Goal: Check status: Check status

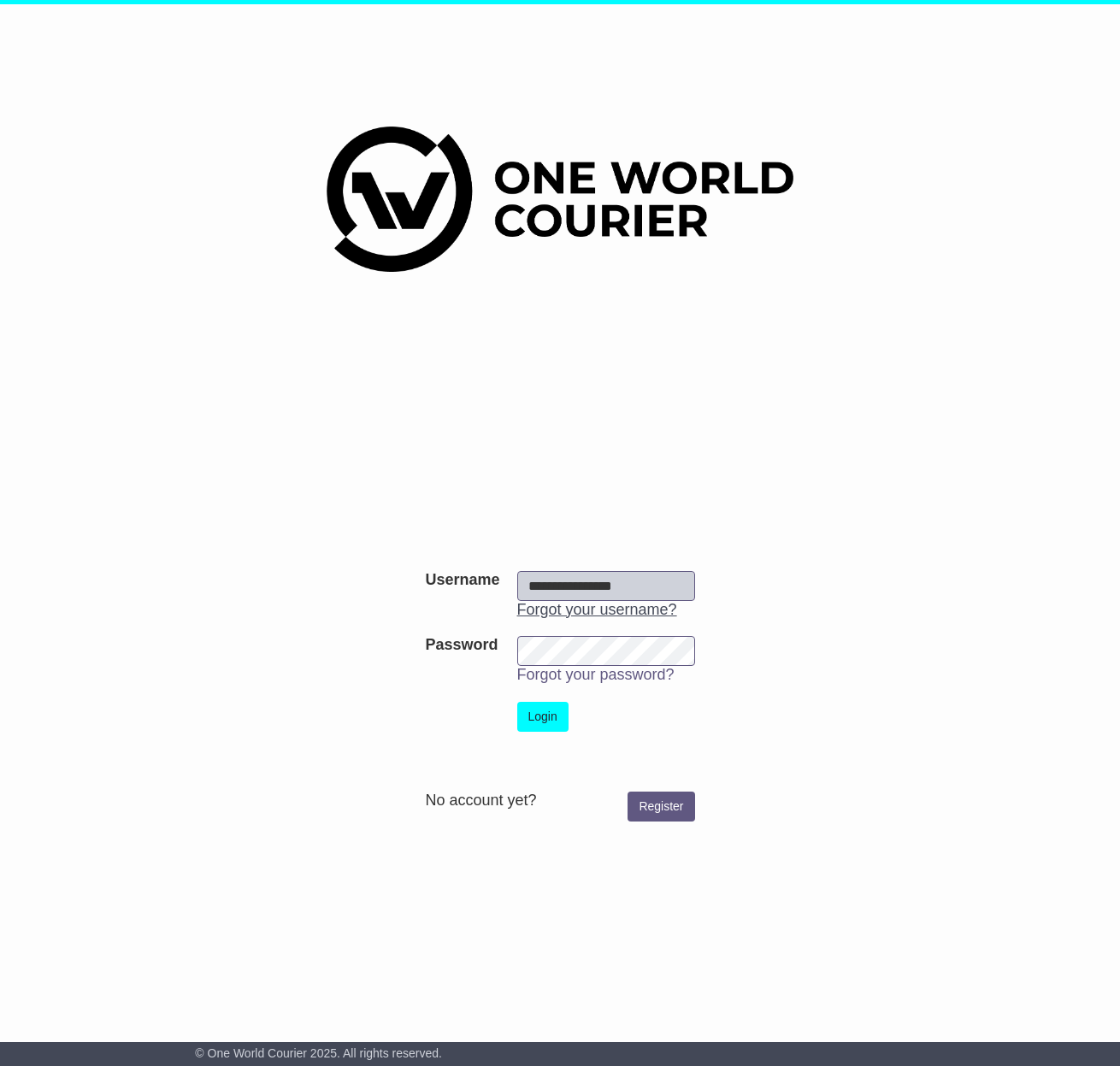
type input "**********"
click at [541, 703] on button "Login" at bounding box center [542, 716] width 51 height 30
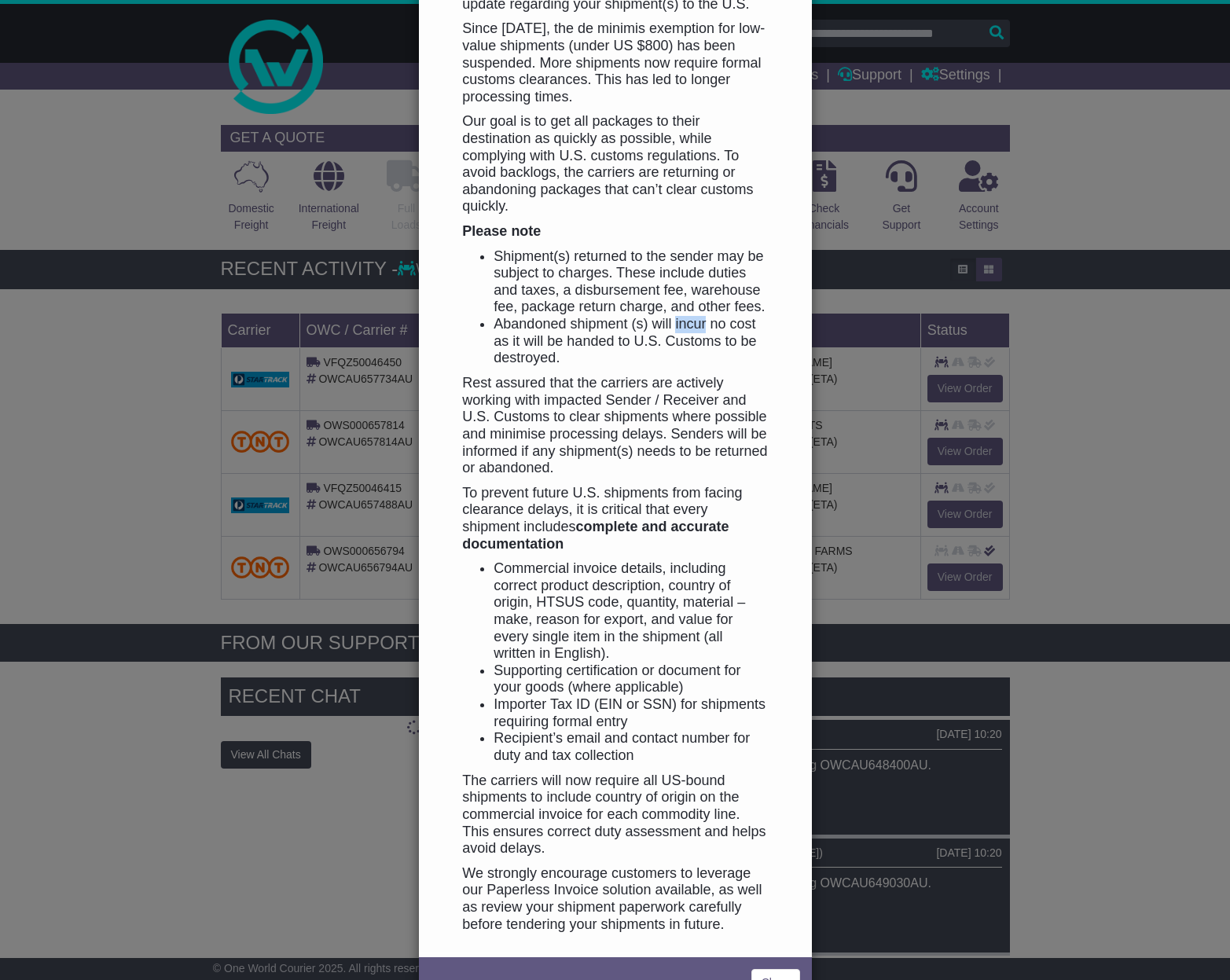
scroll to position [328, 0]
click at [776, 970] on link "Close" at bounding box center [775, 983] width 49 height 27
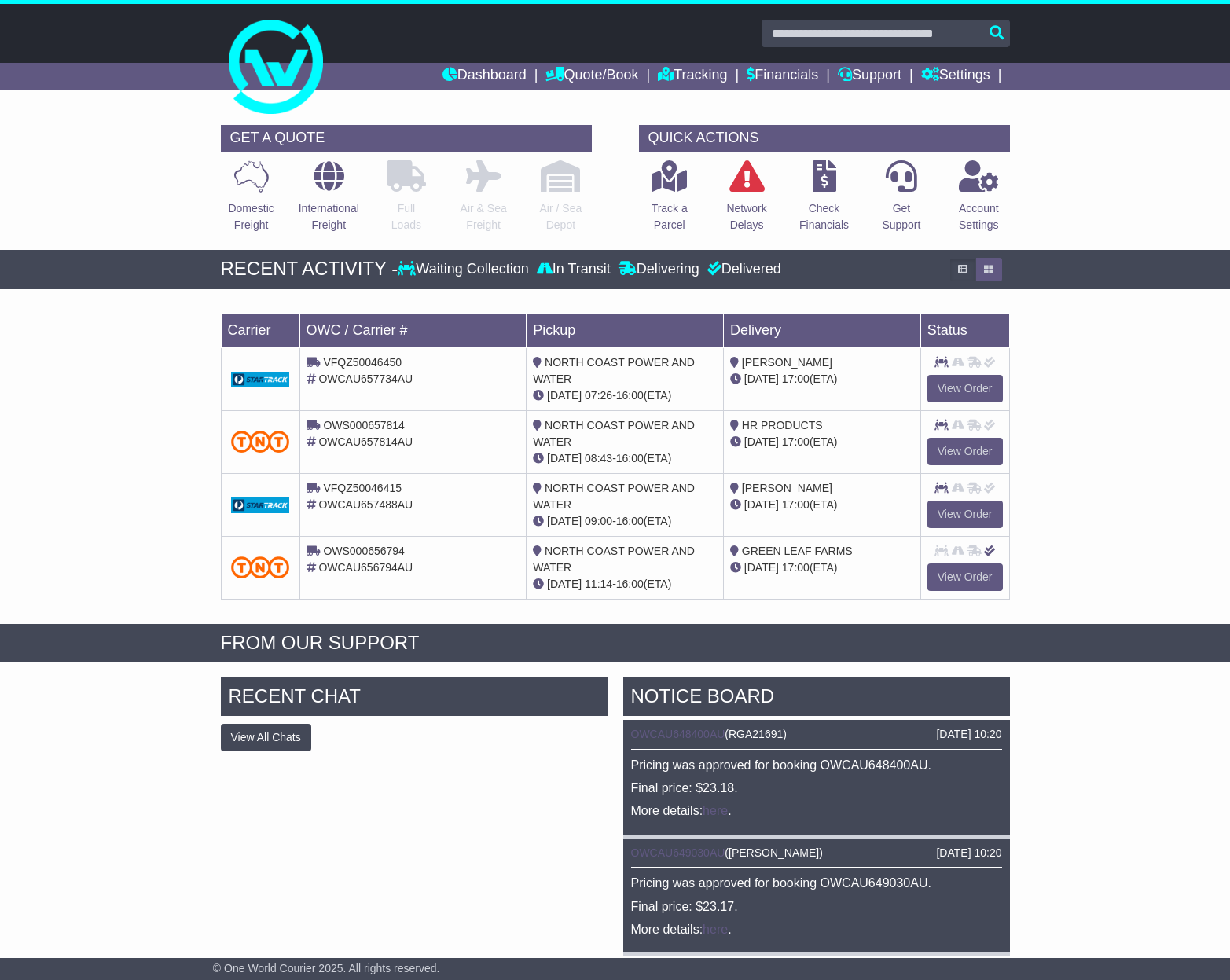
click at [827, 392] on td "RYAN BUTLER 15 Oct 17:00 (ETA)" at bounding box center [822, 379] width 197 height 63
click at [954, 510] on link "View Order" at bounding box center [965, 514] width 75 height 27
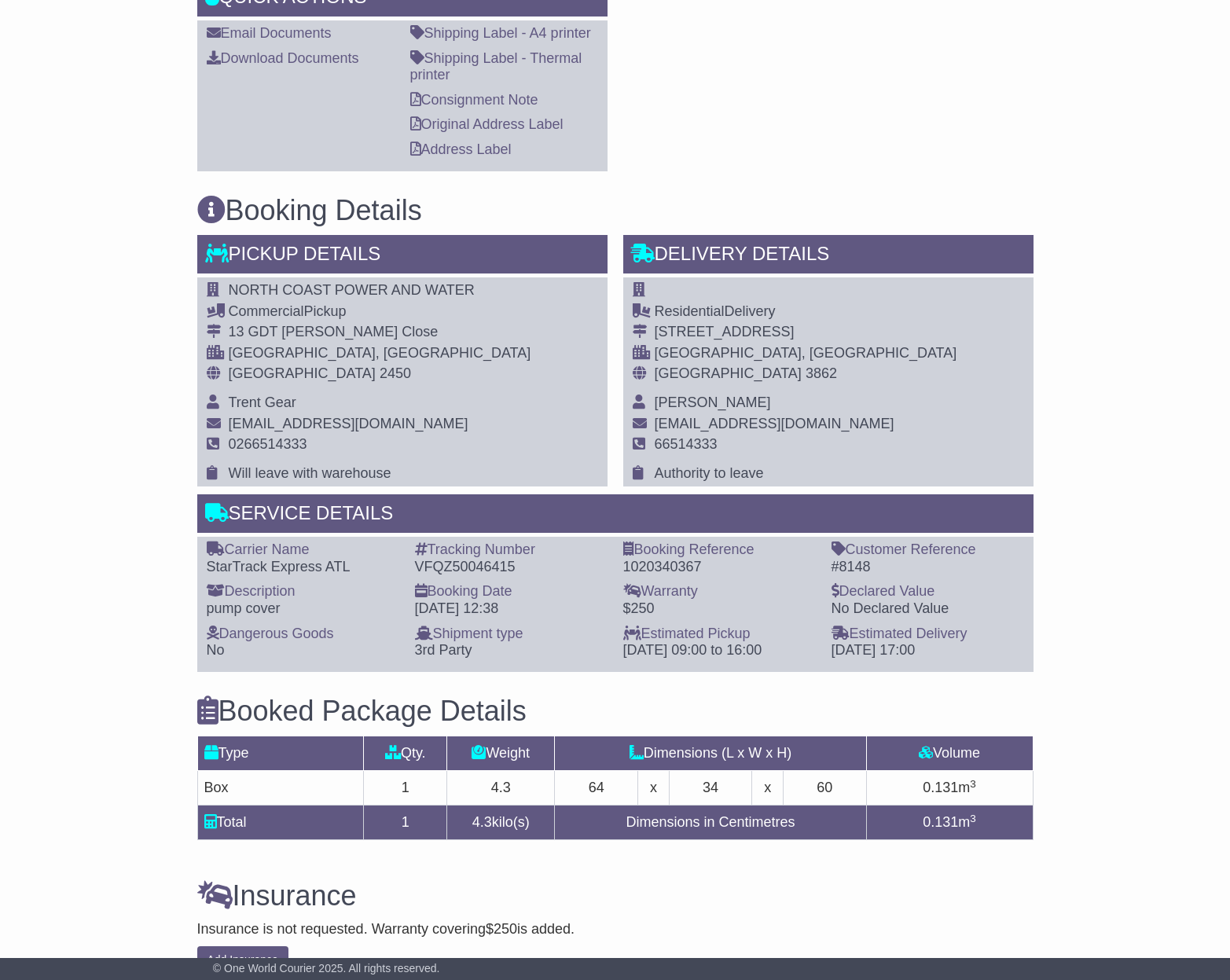
scroll to position [823, 0]
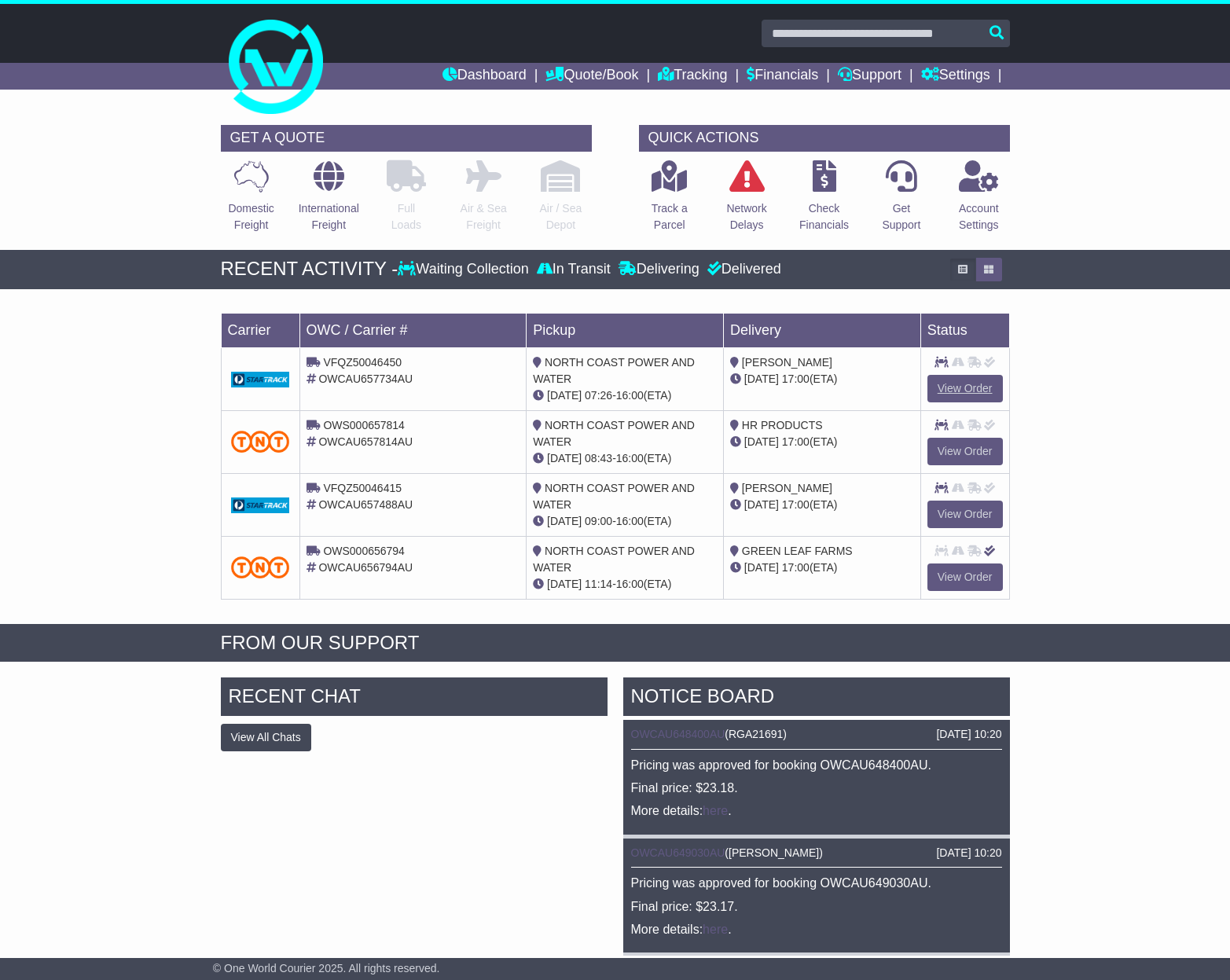
click at [983, 385] on link "View Order" at bounding box center [965, 389] width 75 height 27
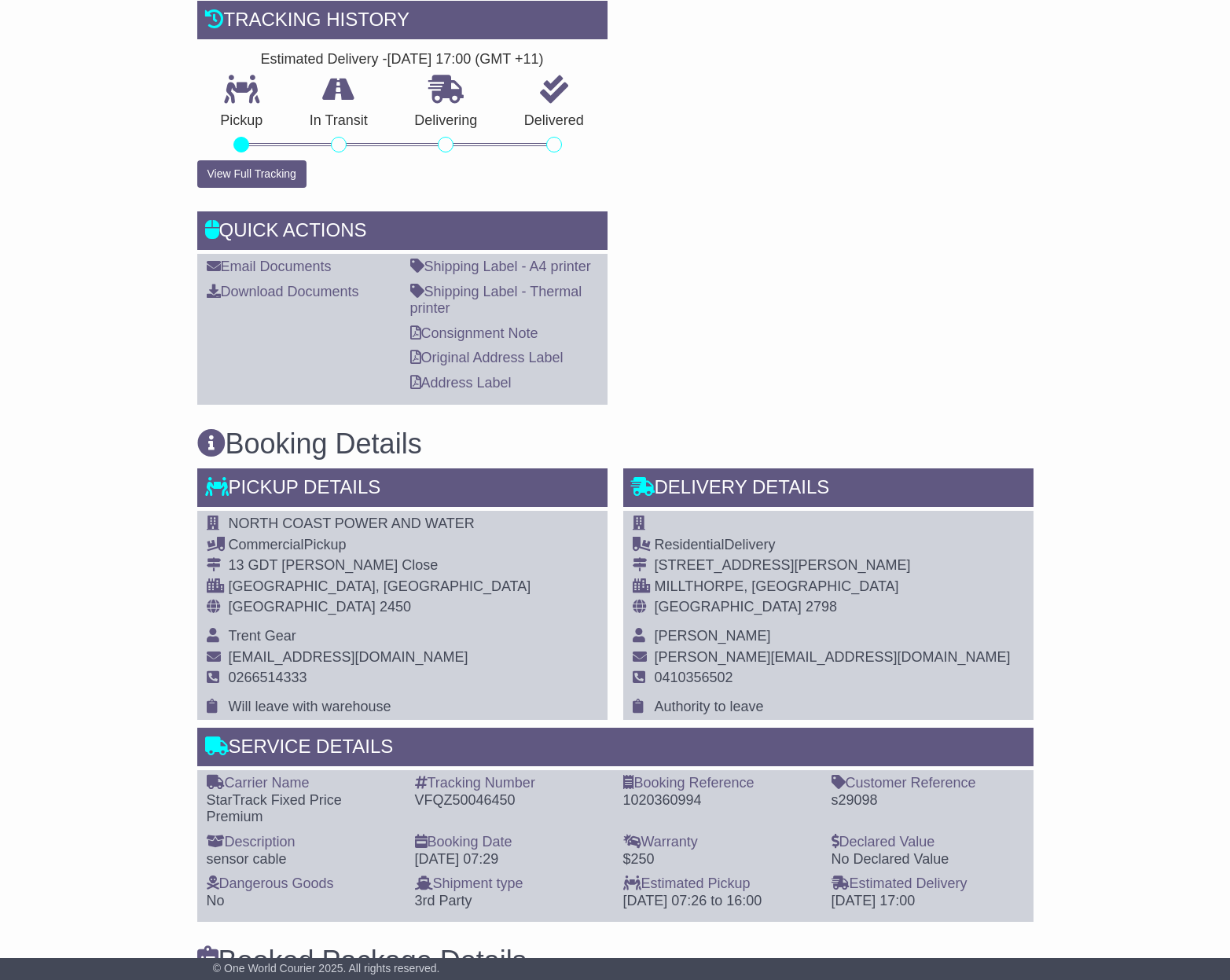
scroll to position [624, 0]
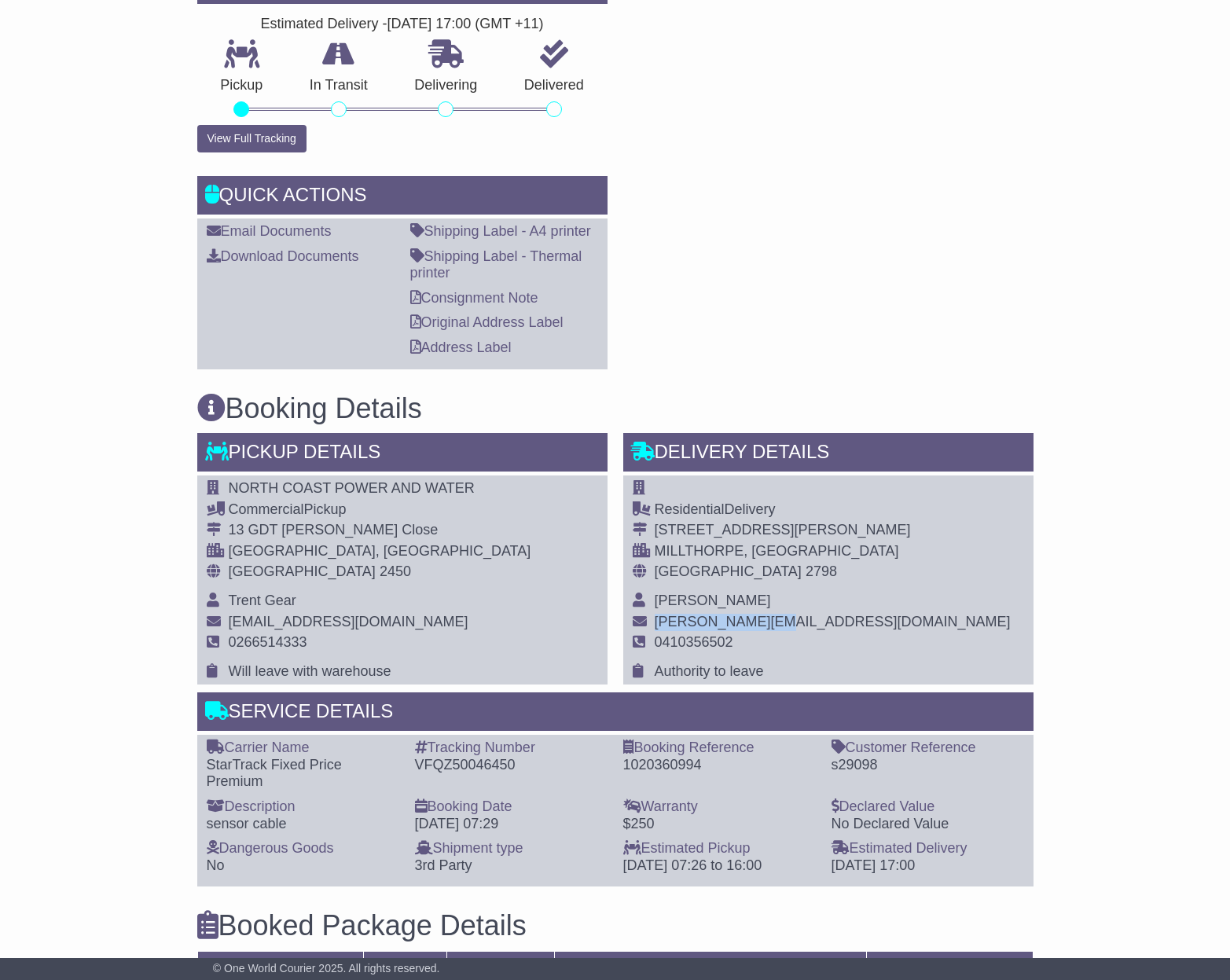
drag, startPoint x: 819, startPoint y: 609, endPoint x: 653, endPoint y: 608, distance: 166.0
click at [653, 614] on tr "BRENDAN@NCPW.COM" at bounding box center [822, 625] width 378 height 22
click at [653, 614] on td at bounding box center [644, 625] width 22 height 22
click at [662, 614] on span "BRENDAN@NCPW.COM" at bounding box center [832, 621] width 356 height 16
drag, startPoint x: 654, startPoint y: 606, endPoint x: 819, endPoint y: 604, distance: 165.0
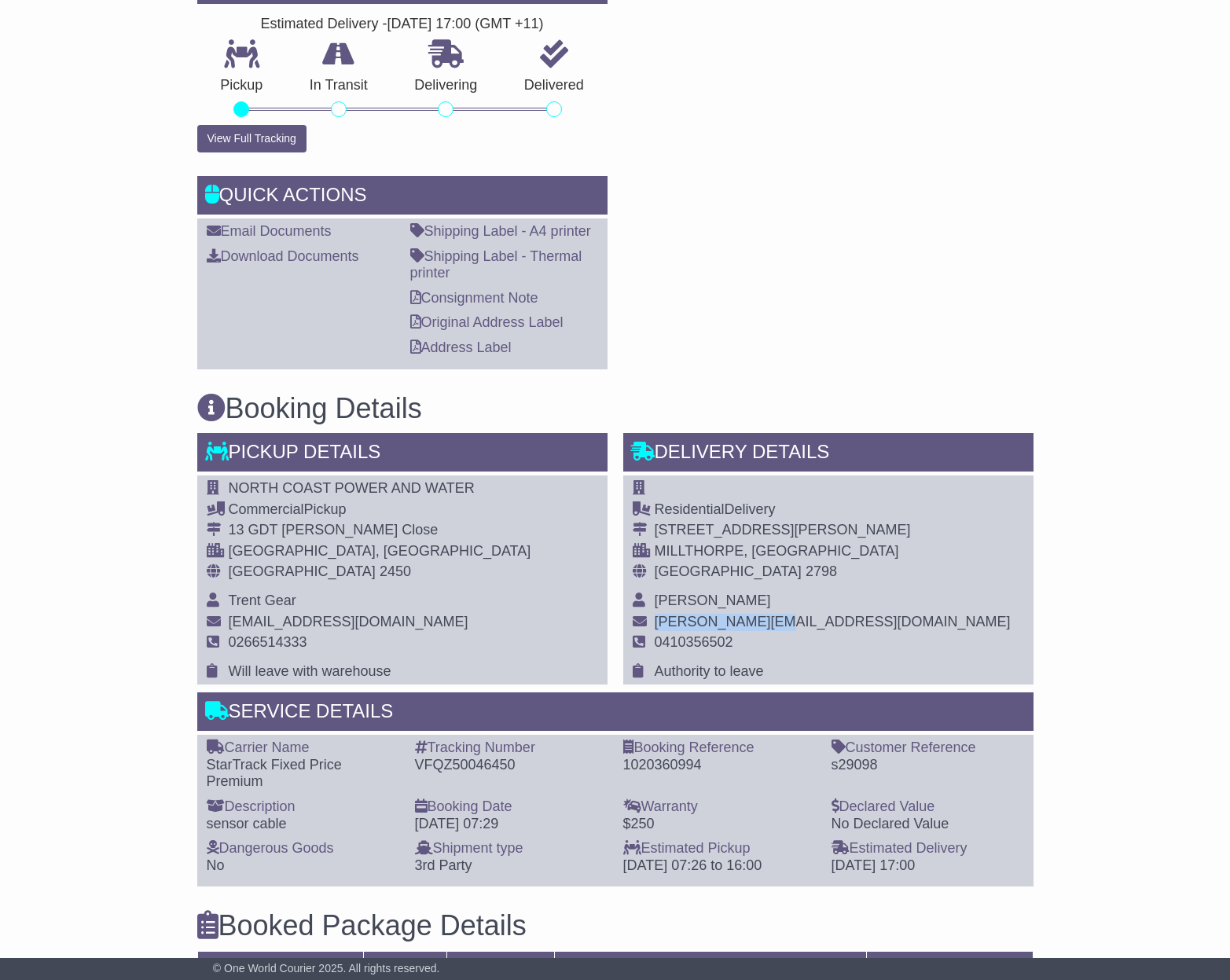
click at [819, 614] on td "BRENDAN@NCPW.COM" at bounding box center [832, 625] width 356 height 22
copy span "BRENDAN@NCPW.COM"
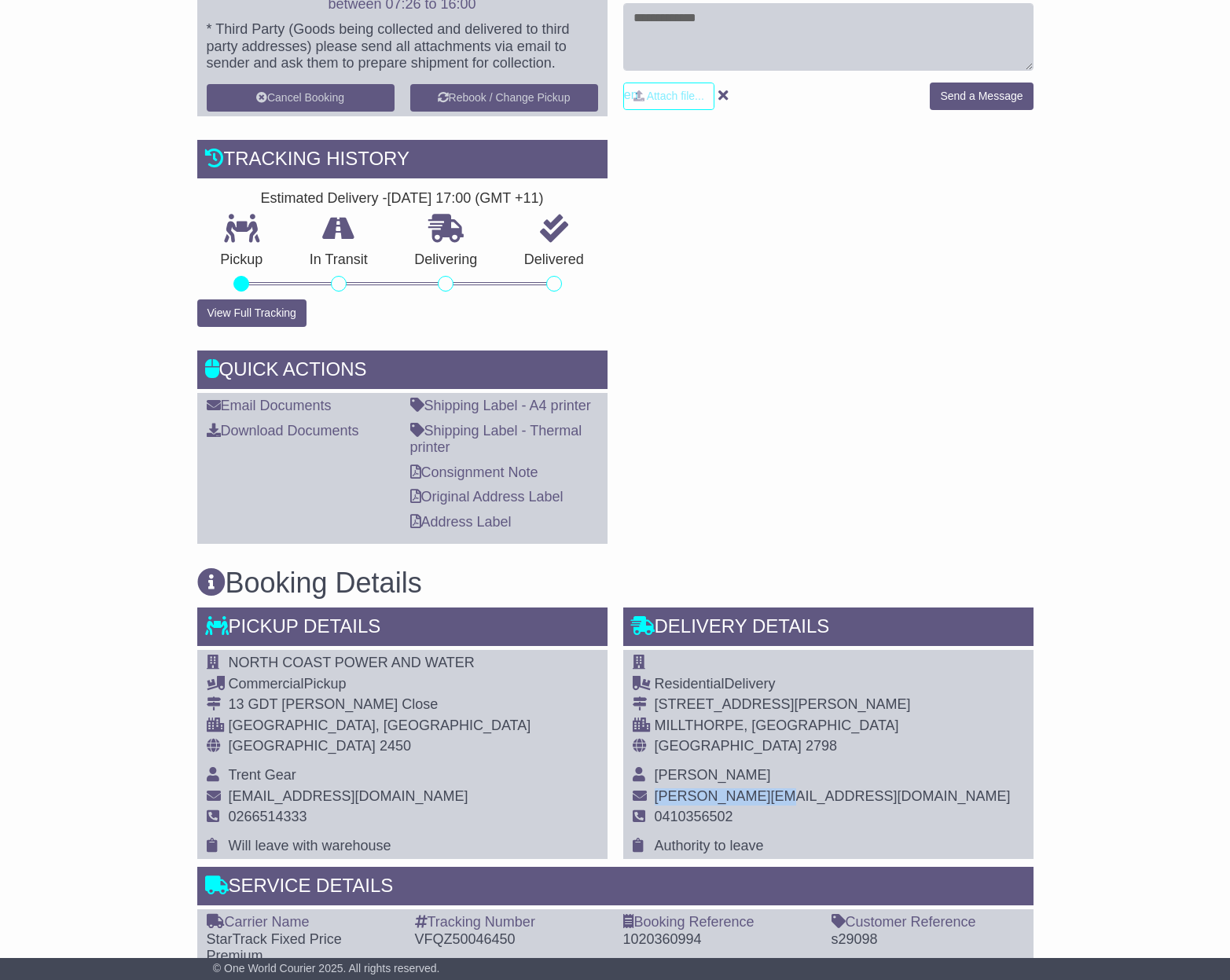
scroll to position [575, 0]
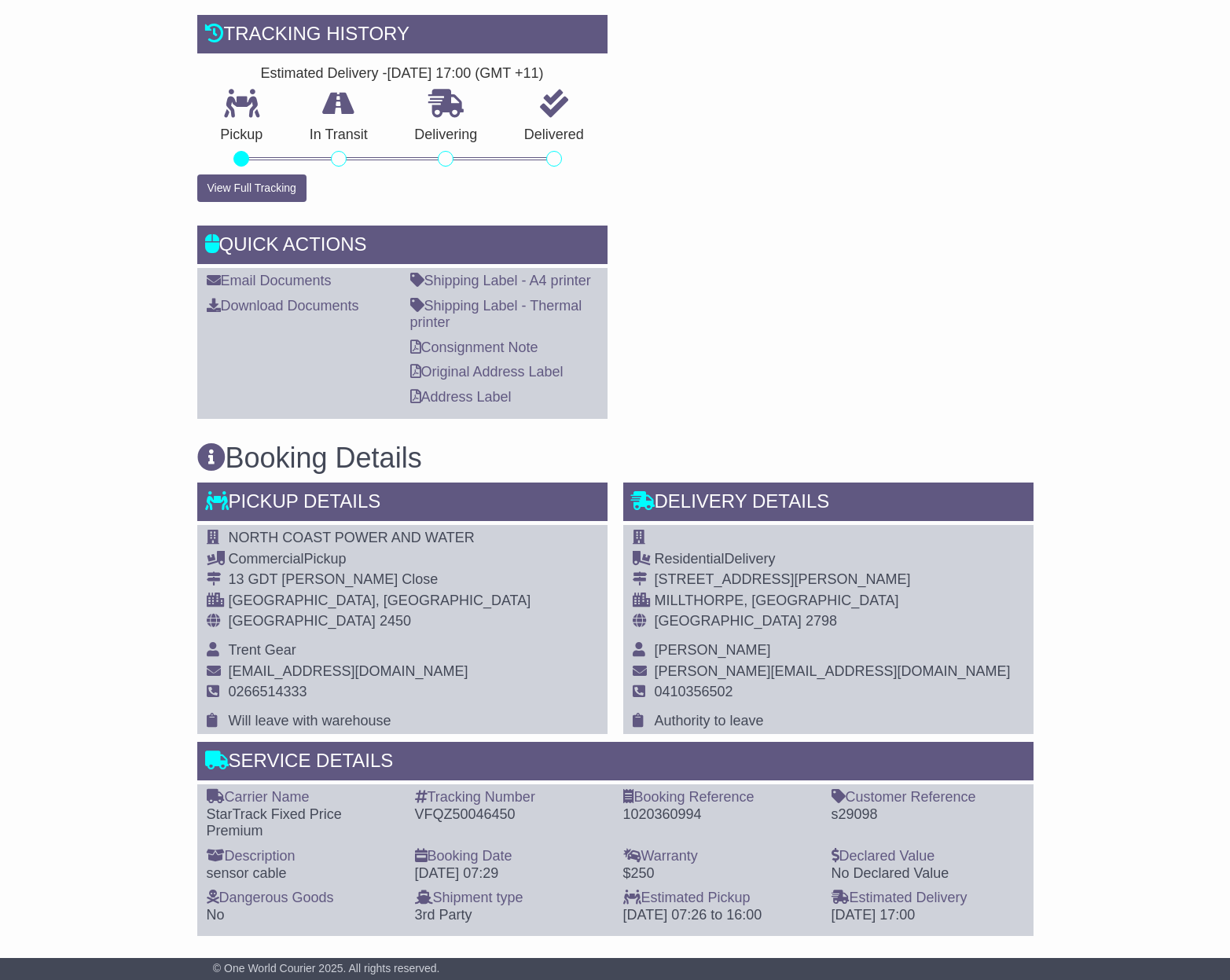
click at [740, 686] on td "0410356502" at bounding box center [832, 698] width 356 height 29
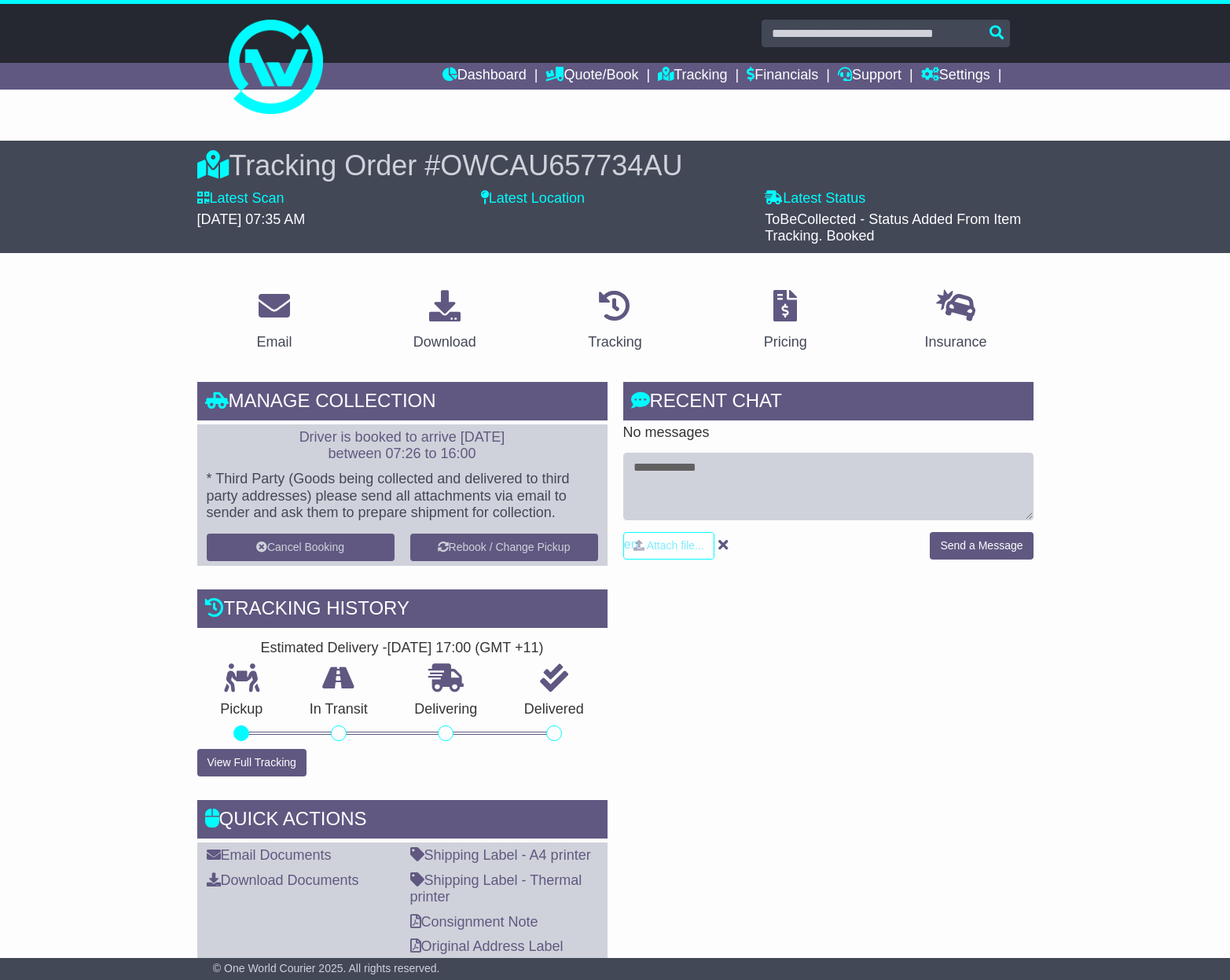
scroll to position [0, 0]
click at [622, 304] on icon at bounding box center [615, 306] width 31 height 31
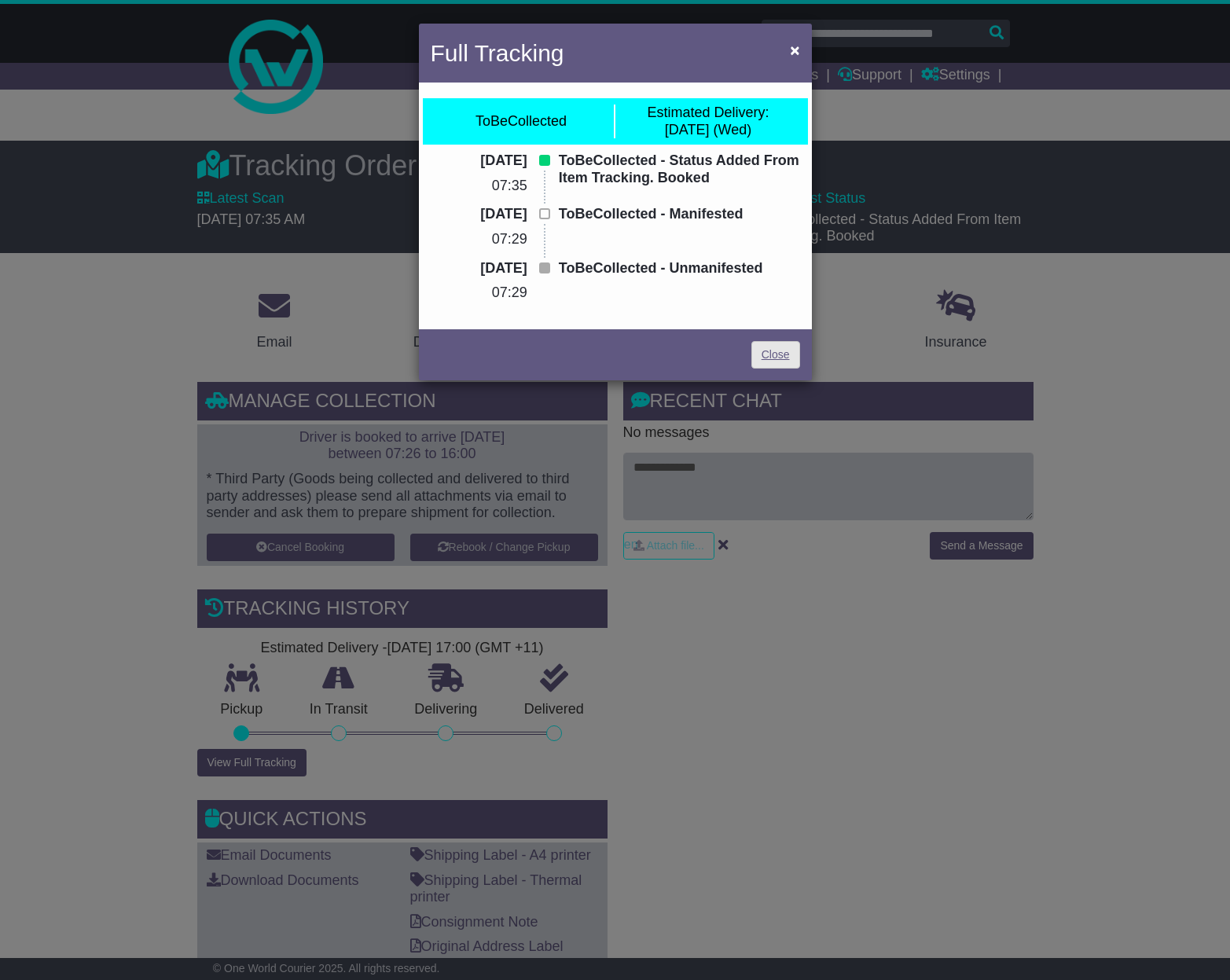
click at [774, 344] on link "Close" at bounding box center [775, 355] width 49 height 27
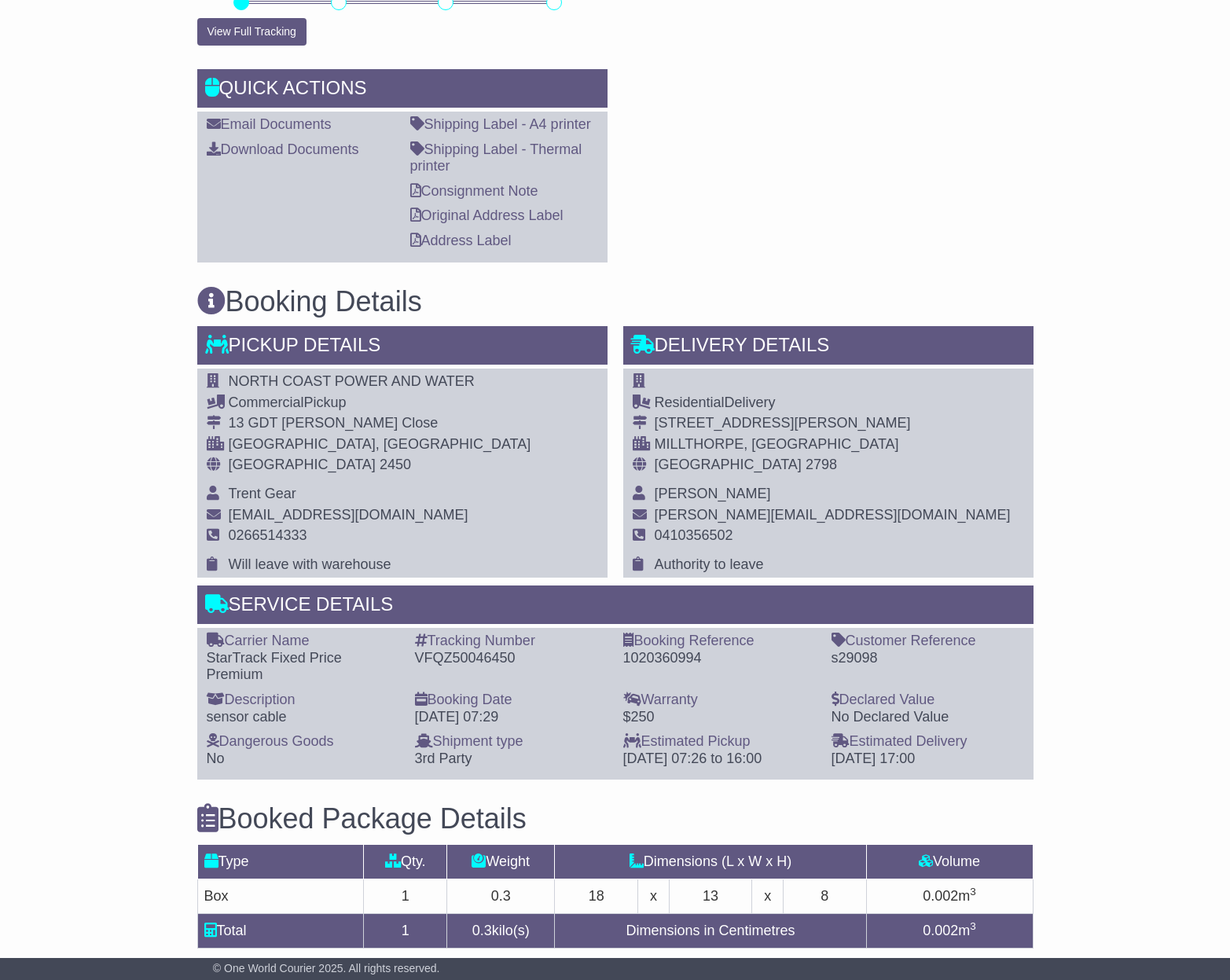
scroll to position [813, 0]
